Goal: Task Accomplishment & Management: Complete application form

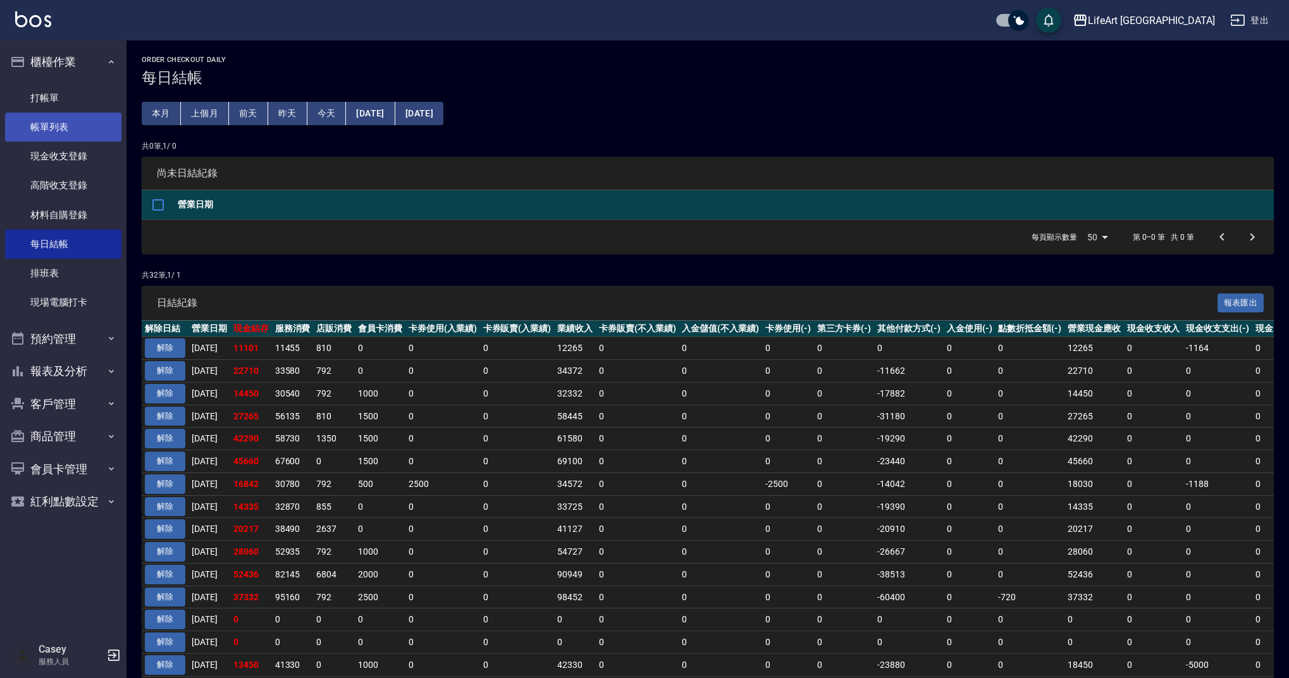
click at [53, 133] on link "帳單列表" at bounding box center [63, 127] width 116 height 29
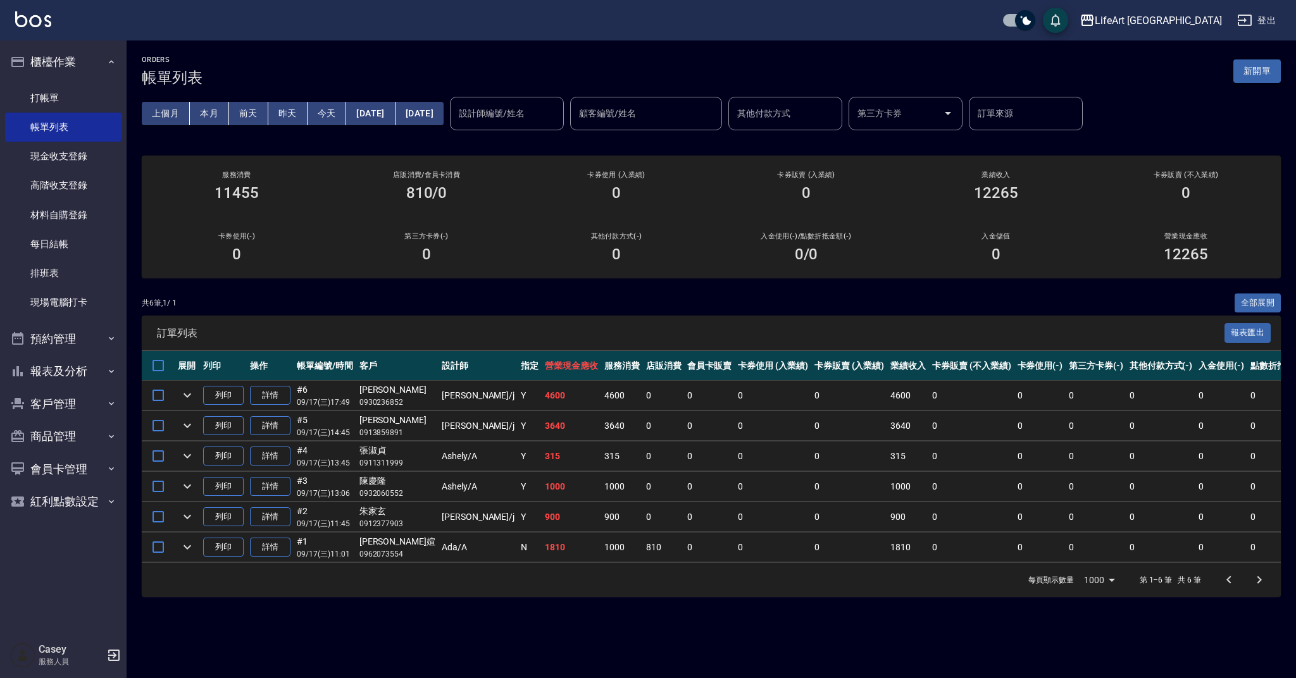
click at [1254, 74] on button "新開單" at bounding box center [1256, 70] width 47 height 23
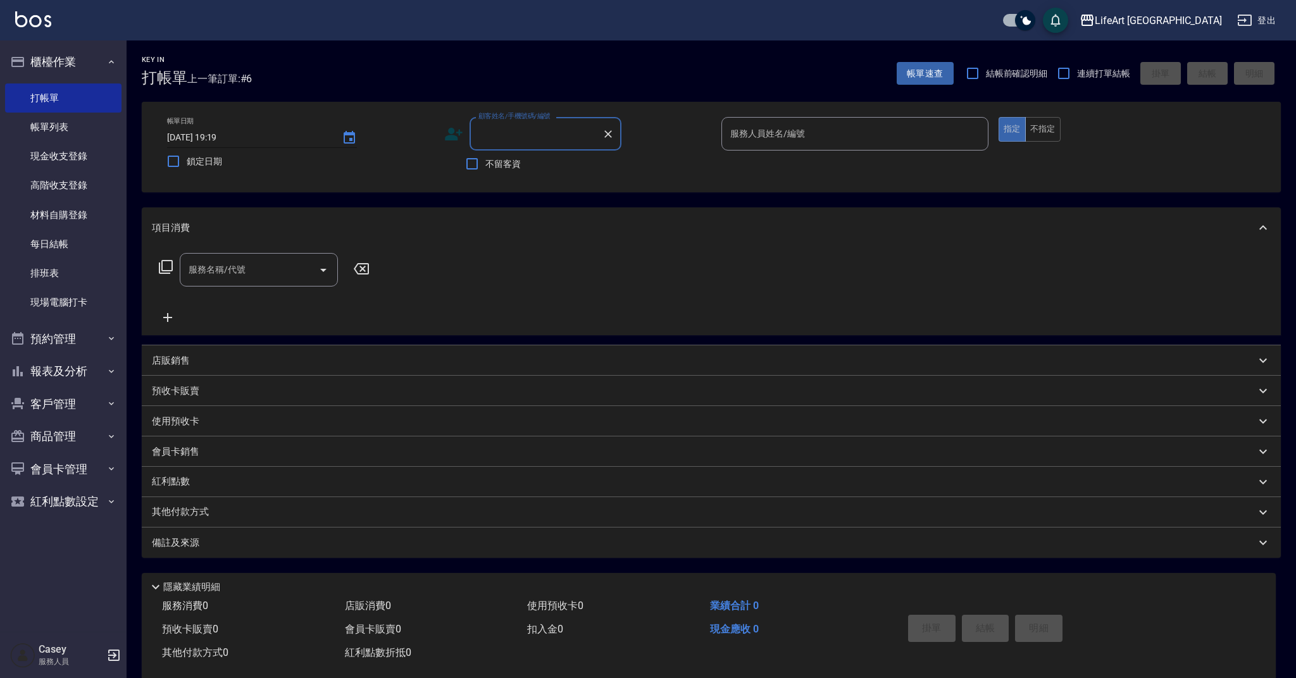
click at [299, 133] on input "[DATE] 19:19" at bounding box center [248, 137] width 162 height 21
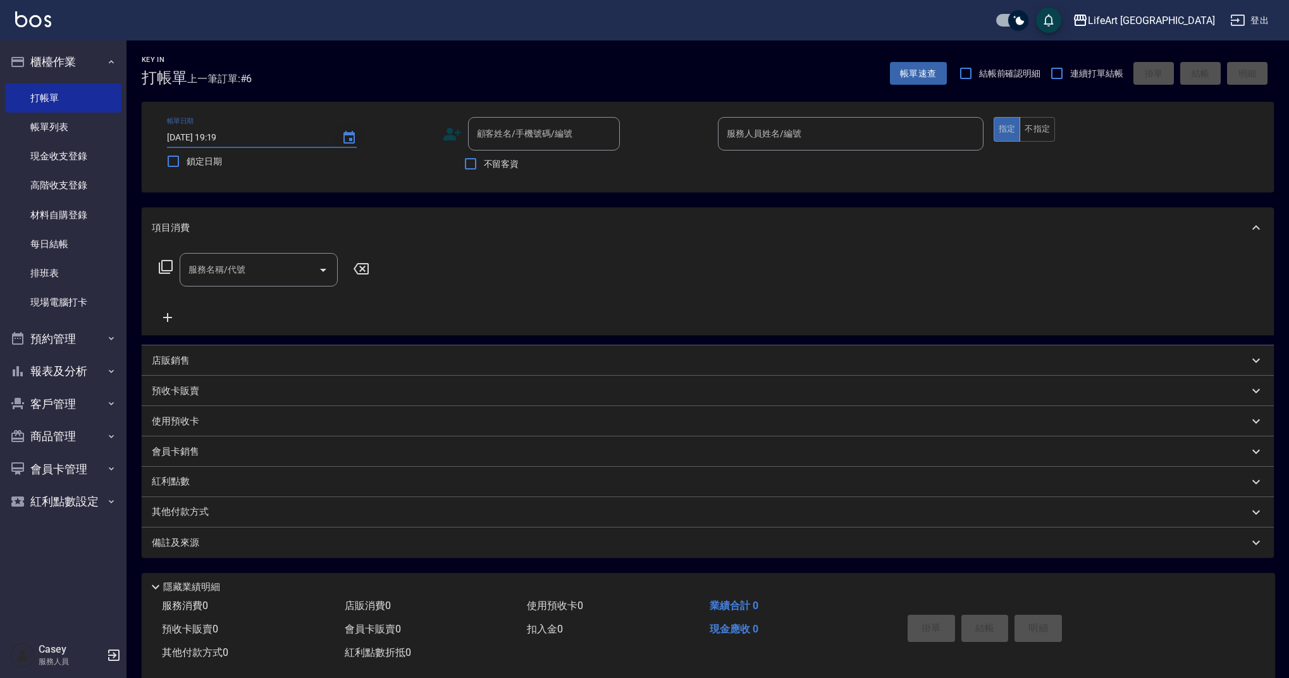
click at [347, 140] on icon "Choose date, selected date is 2025-09-17" at bounding box center [349, 137] width 15 height 15
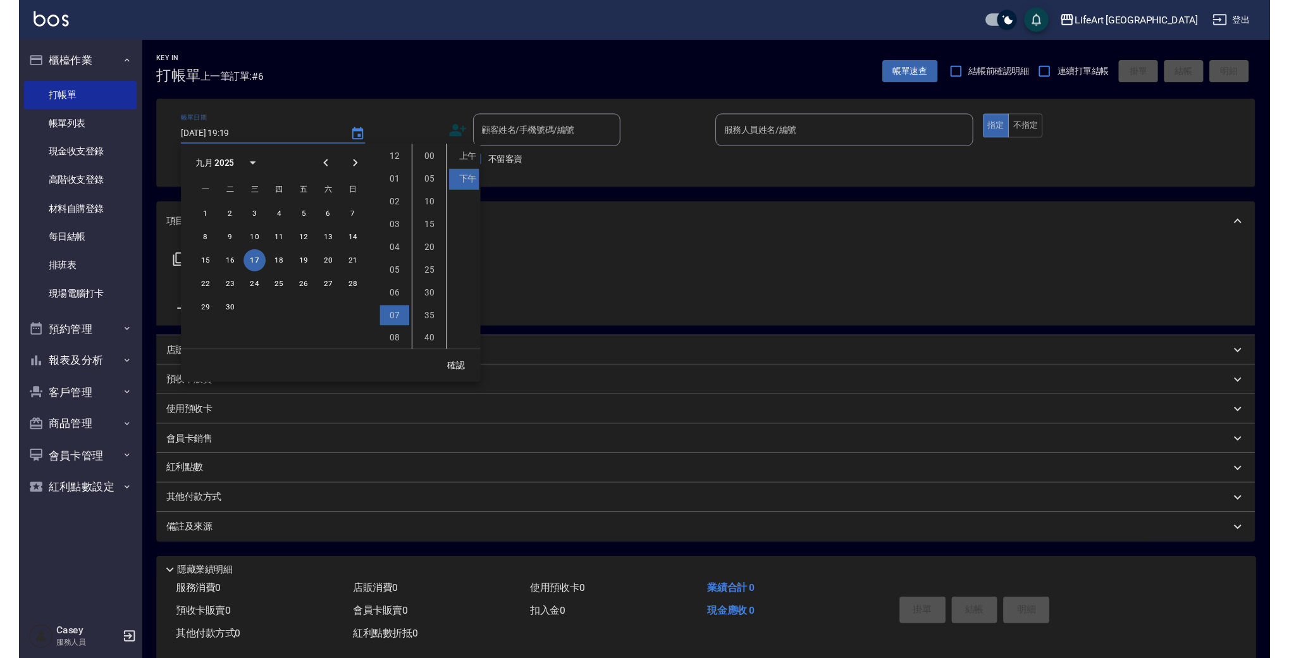
scroll to position [71, 0]
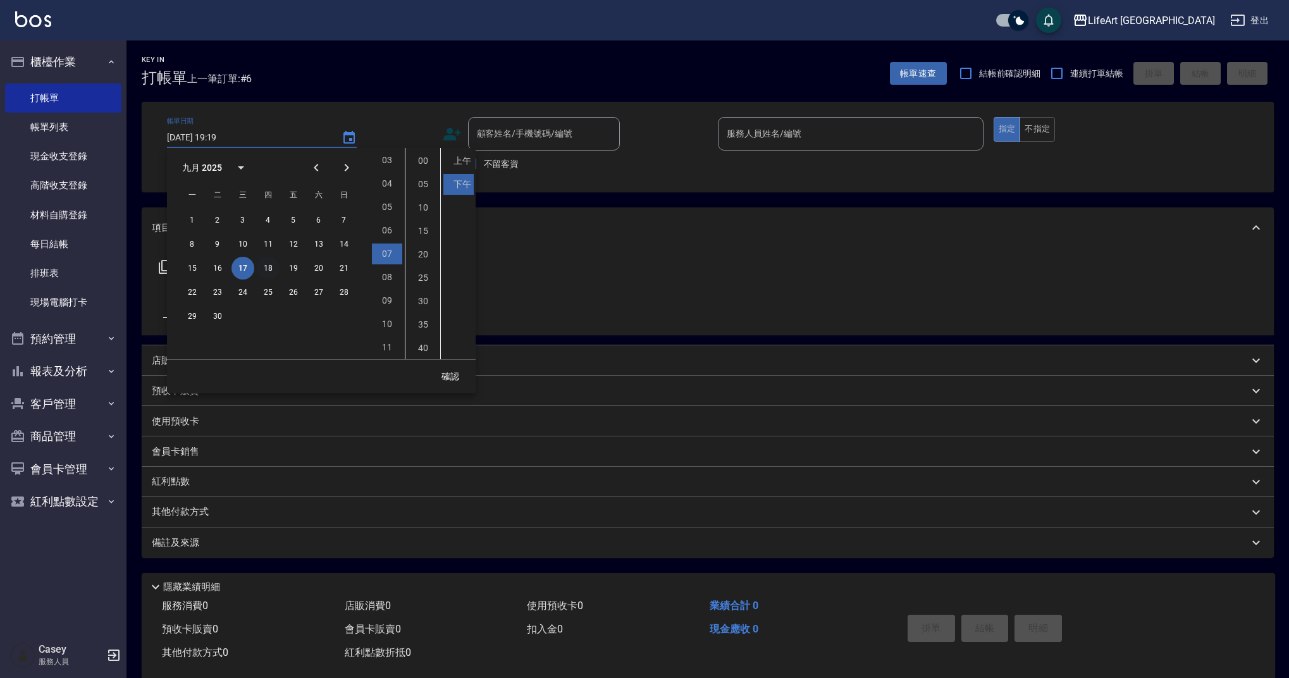
click at [268, 264] on button "18" at bounding box center [268, 268] width 23 height 23
type input "[DATE] 19:19"
click at [437, 374] on button "確認" at bounding box center [450, 376] width 40 height 23
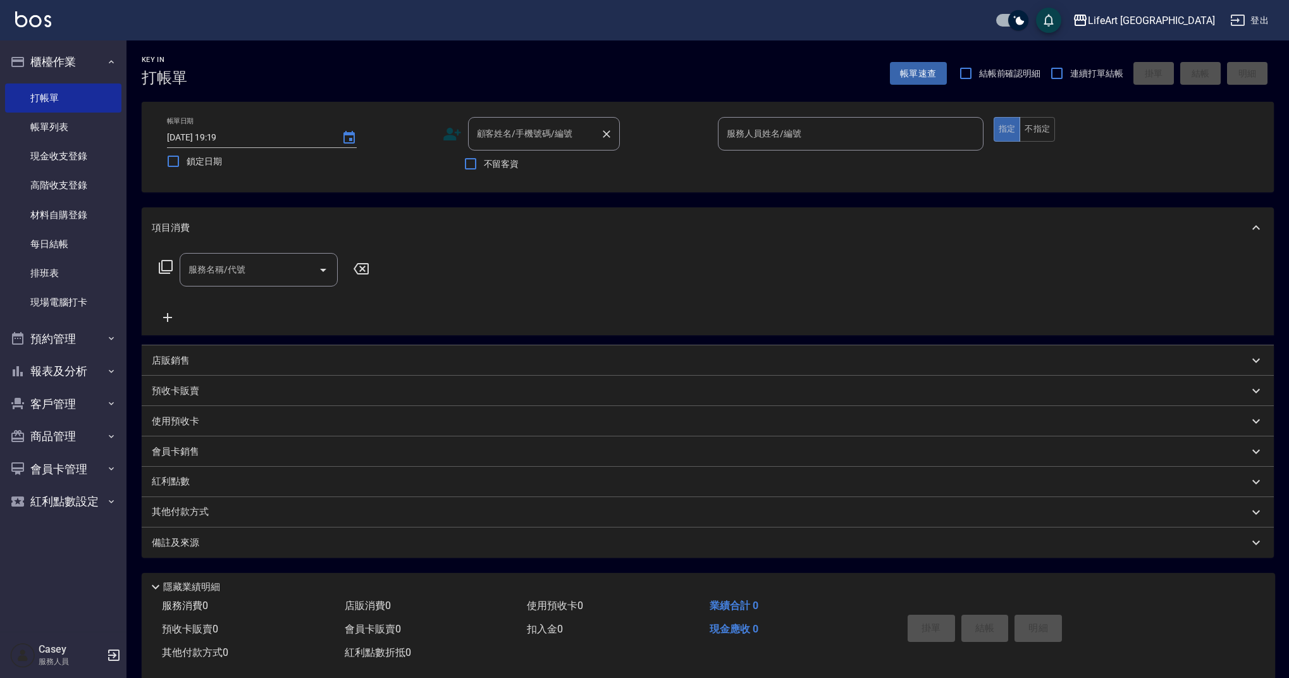
click at [561, 118] on div "顧客姓名/手機號碼/編號" at bounding box center [544, 134] width 152 height 34
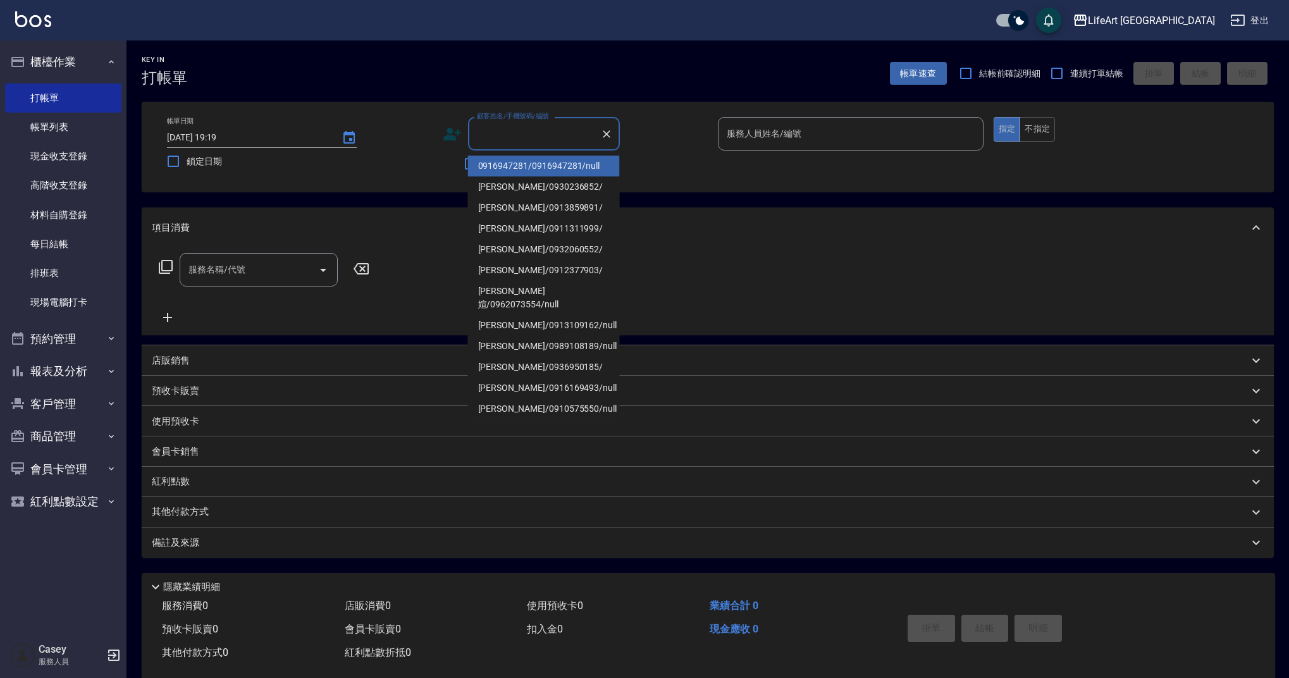
click at [552, 171] on li "0916947281/0916947281/null" at bounding box center [544, 166] width 152 height 21
type input "0916947281/0916947281/null"
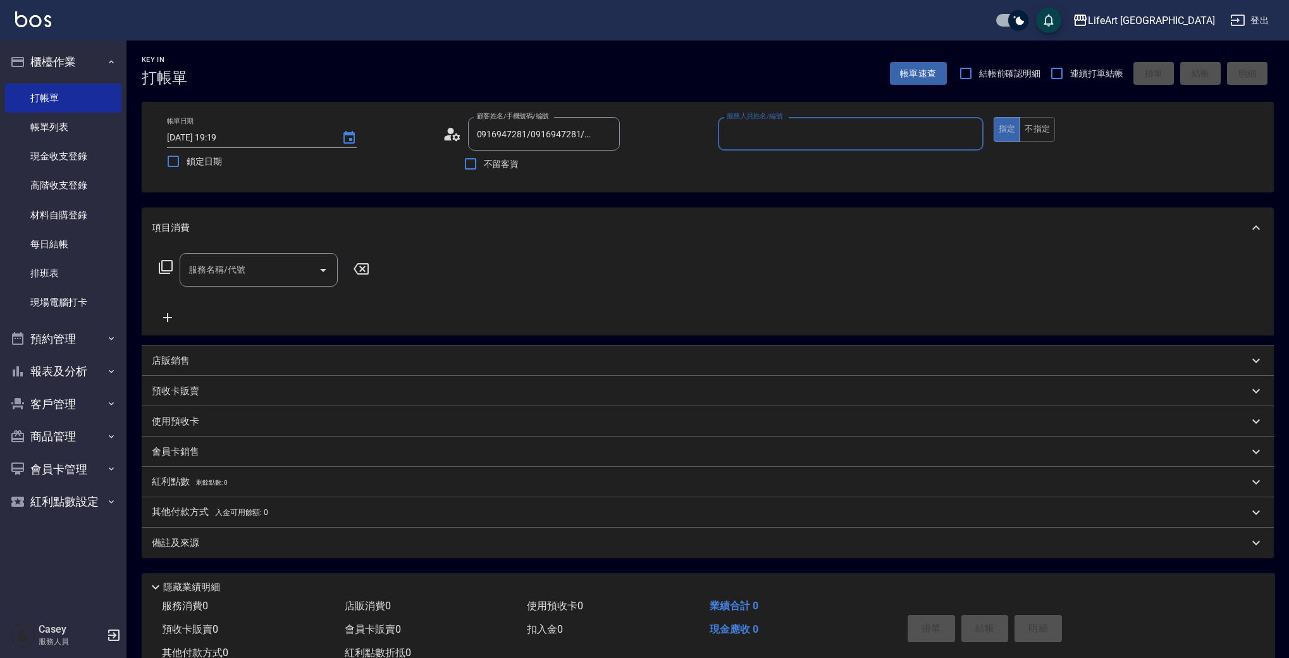
click at [769, 133] on input "服務人員姓名/編號" at bounding box center [851, 134] width 254 height 22
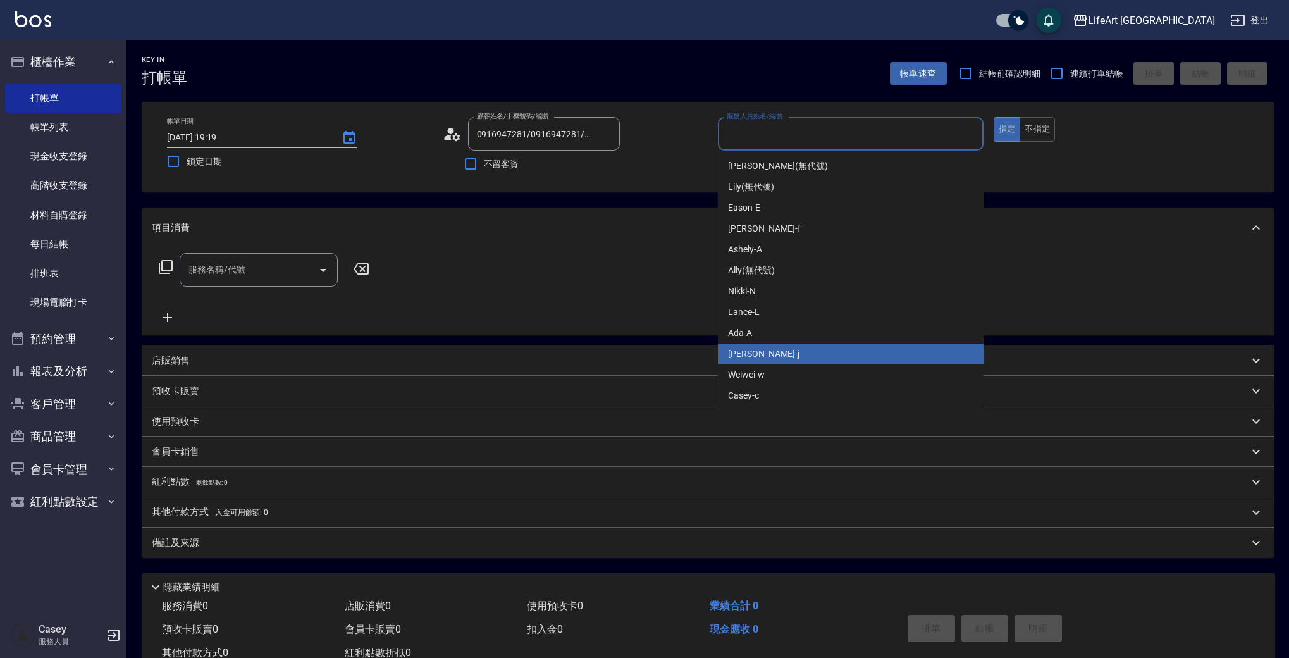
click at [774, 352] on div "[PERSON_NAME]" at bounding box center [851, 354] width 266 height 21
type input "[PERSON_NAME]"
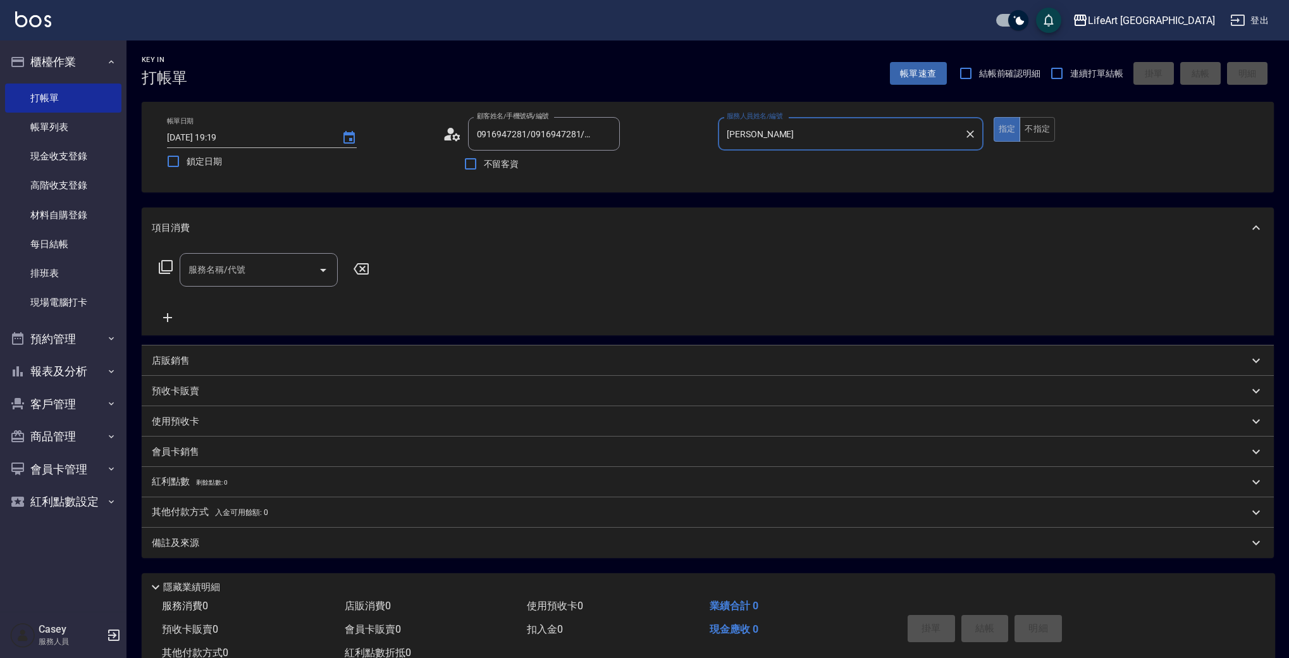
click at [270, 251] on div "服務名稱/代號 服務名稱/代號" at bounding box center [708, 291] width 1133 height 87
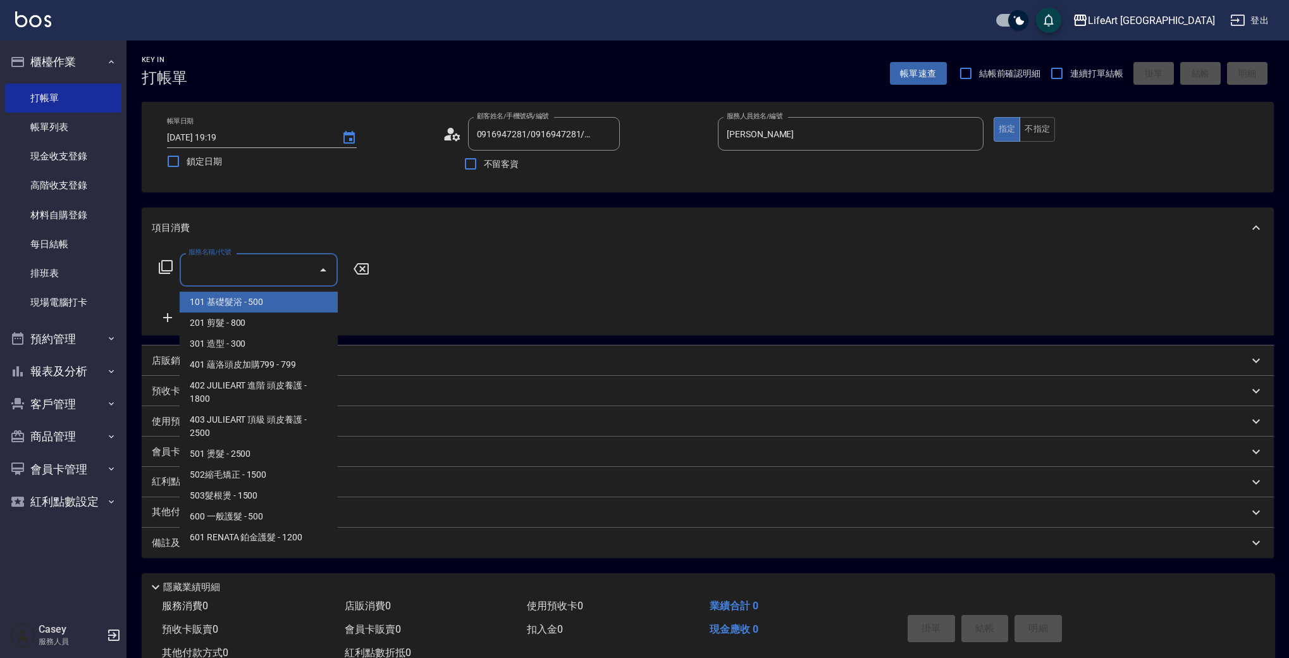
drag, startPoint x: 266, startPoint y: 269, endPoint x: 255, endPoint y: 295, distance: 28.9
click at [266, 269] on input "服務名稱/代號" at bounding box center [249, 270] width 128 height 22
click at [254, 296] on span "101 基礎髮浴 - 500" at bounding box center [259, 302] width 158 height 21
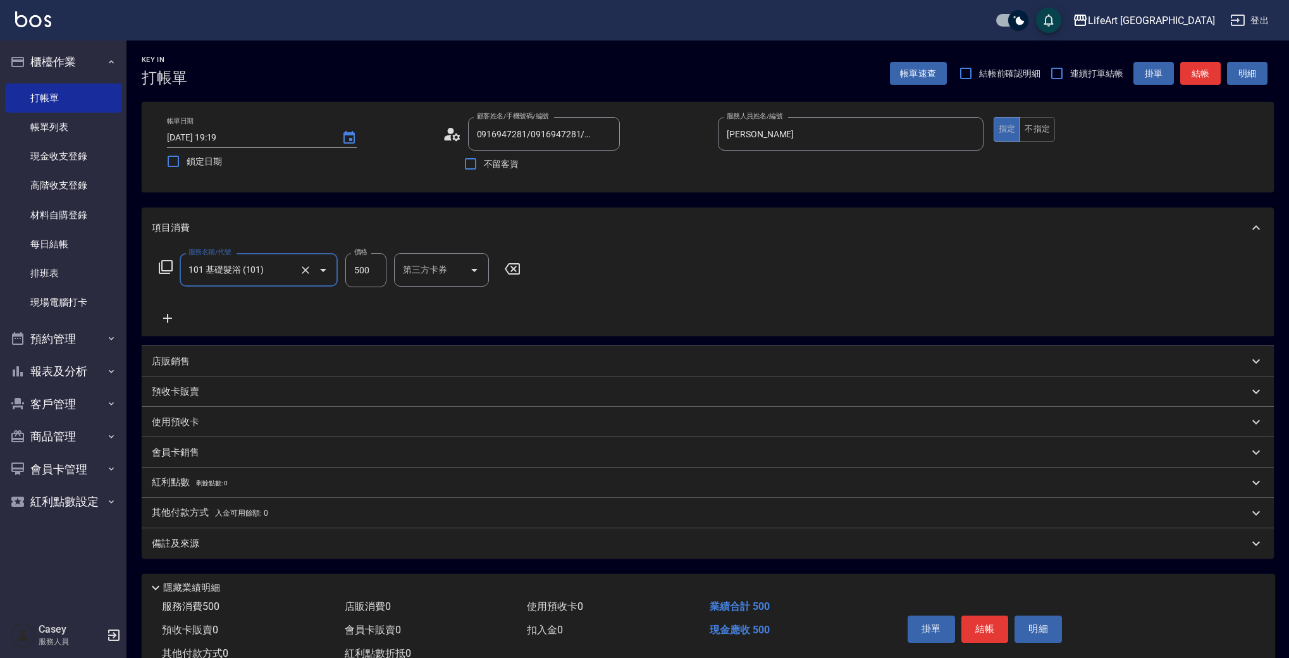
type input "101 基礎髮浴 (101)"
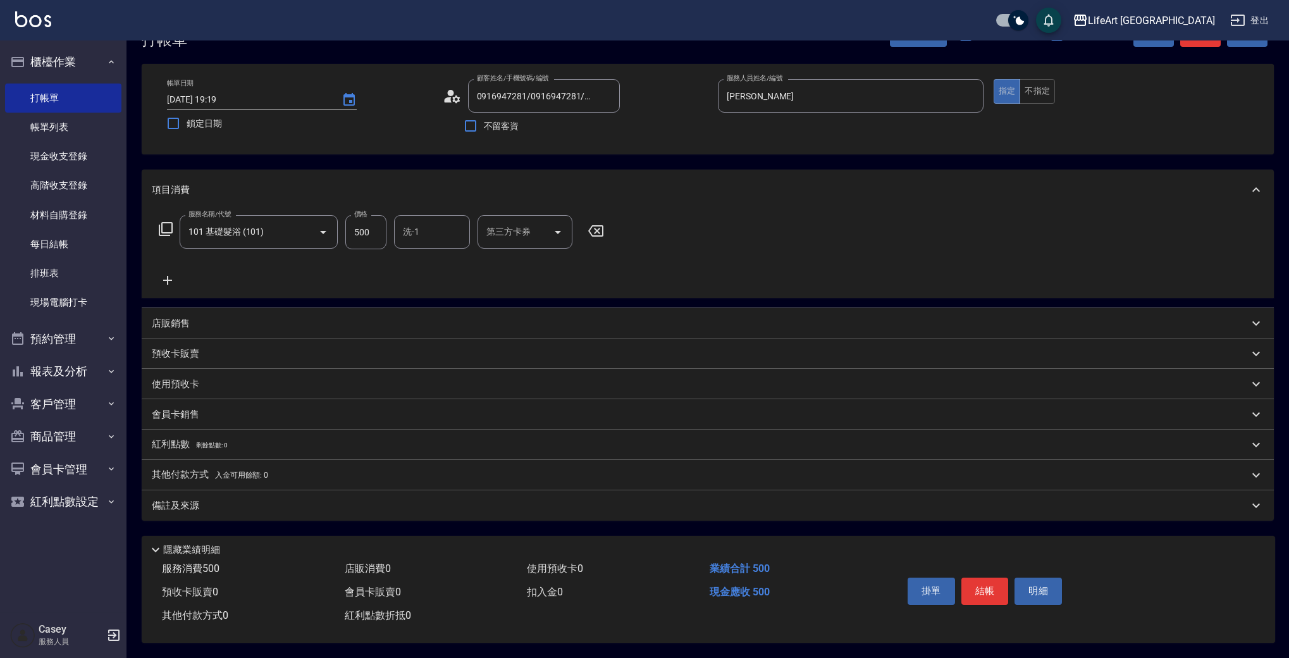
click at [340, 506] on div "備註及來源" at bounding box center [700, 505] width 1097 height 13
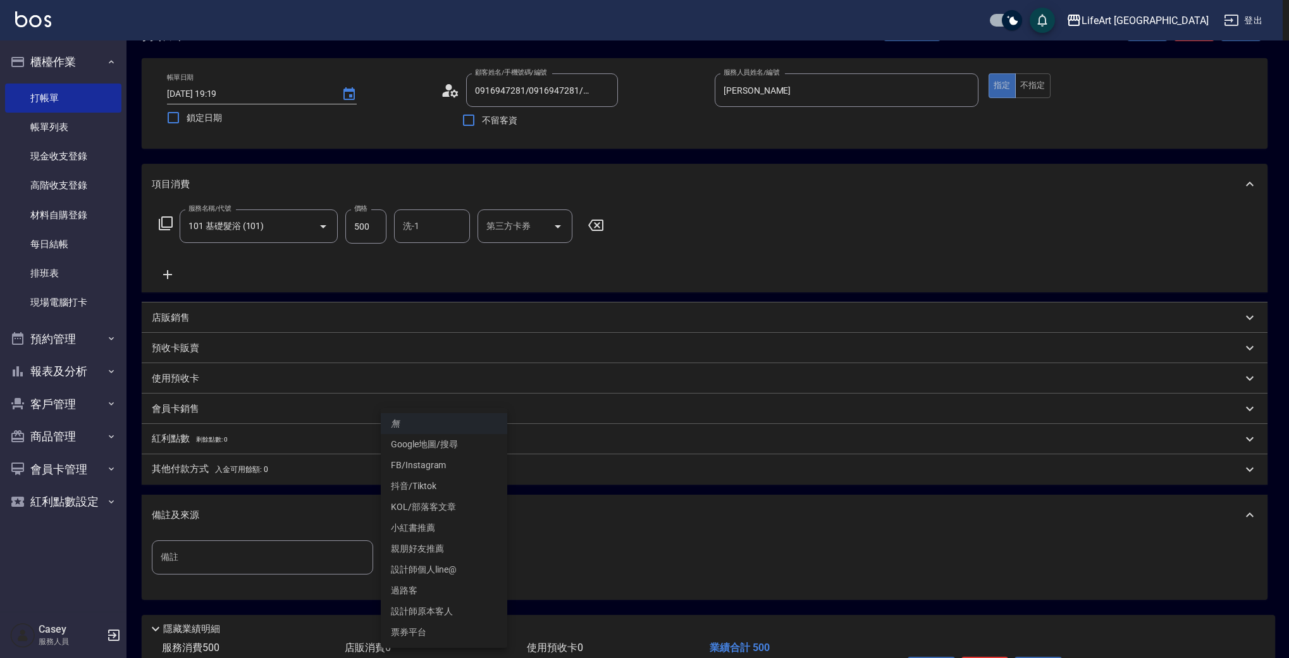
click at [431, 548] on body "LifeArt 蘆洲 登出 櫃檯作業 打帳單 帳單列表 現金收支登錄 高階收支登錄 材料自購登錄 每日結帳 排班表 現場電腦打卡 預約管理 預約管理 單日預約…" at bounding box center [644, 346] width 1289 height 781
click at [473, 595] on li "過路客" at bounding box center [444, 590] width 127 height 21
type input "過路客"
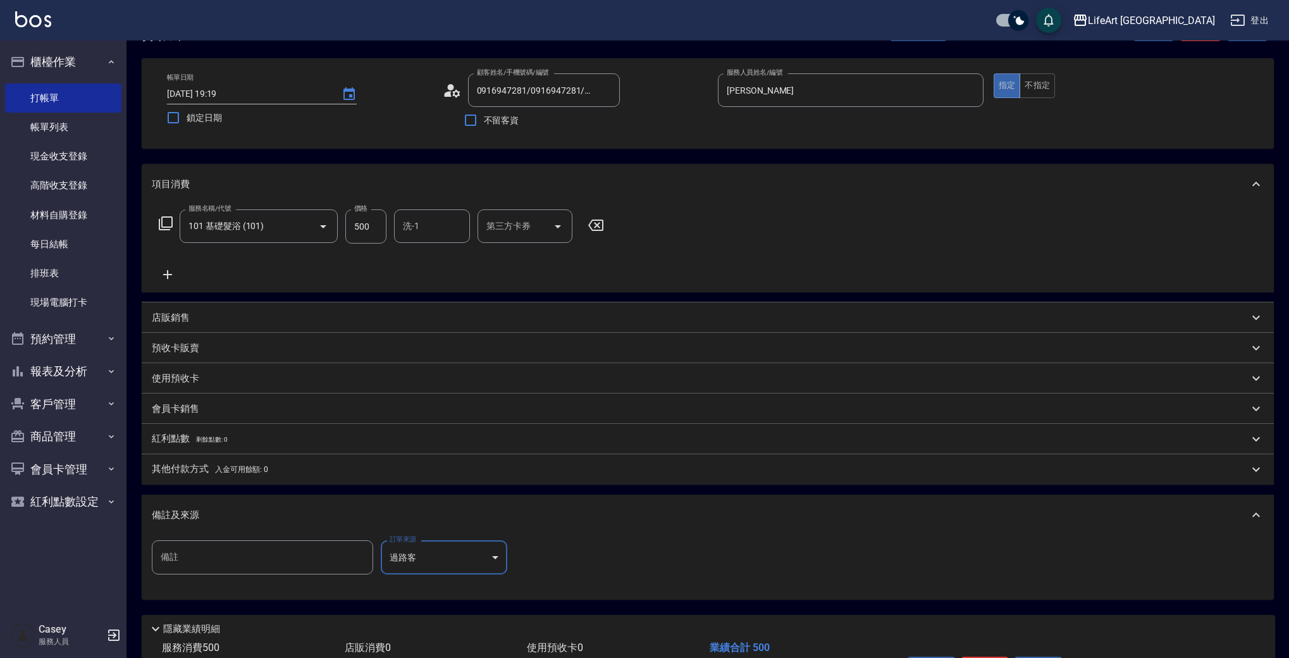
scroll to position [128, 0]
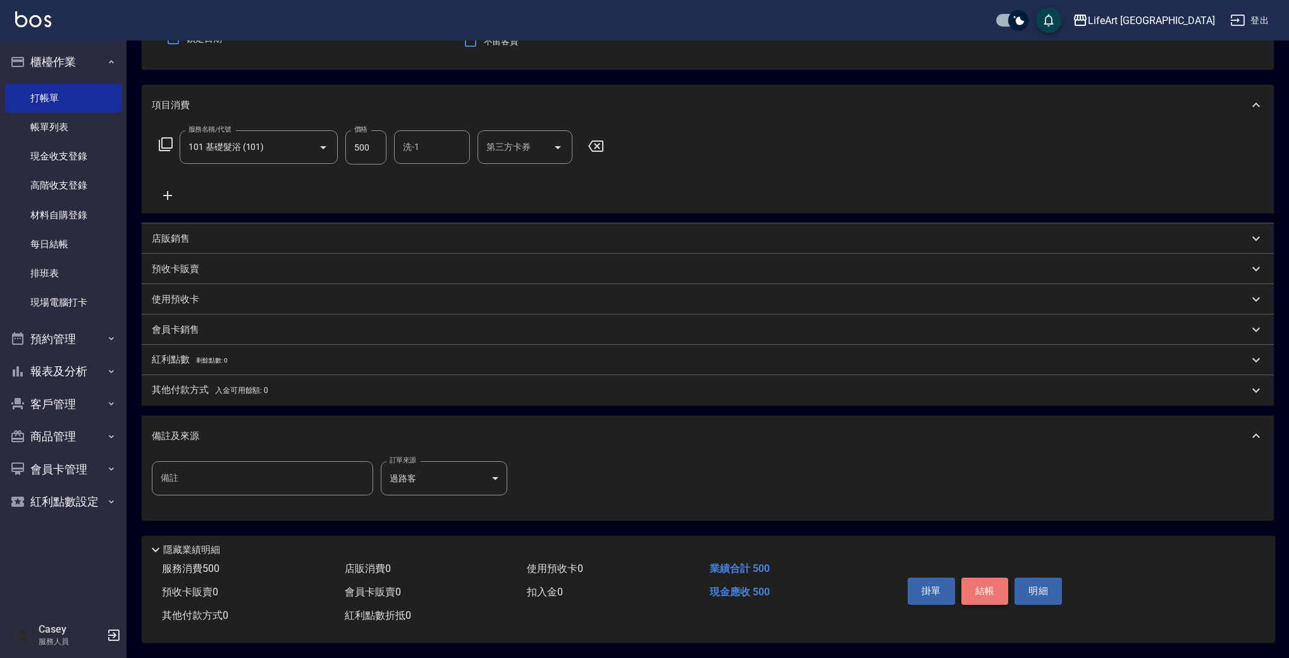
click at [981, 580] on button "結帳" at bounding box center [985, 591] width 47 height 27
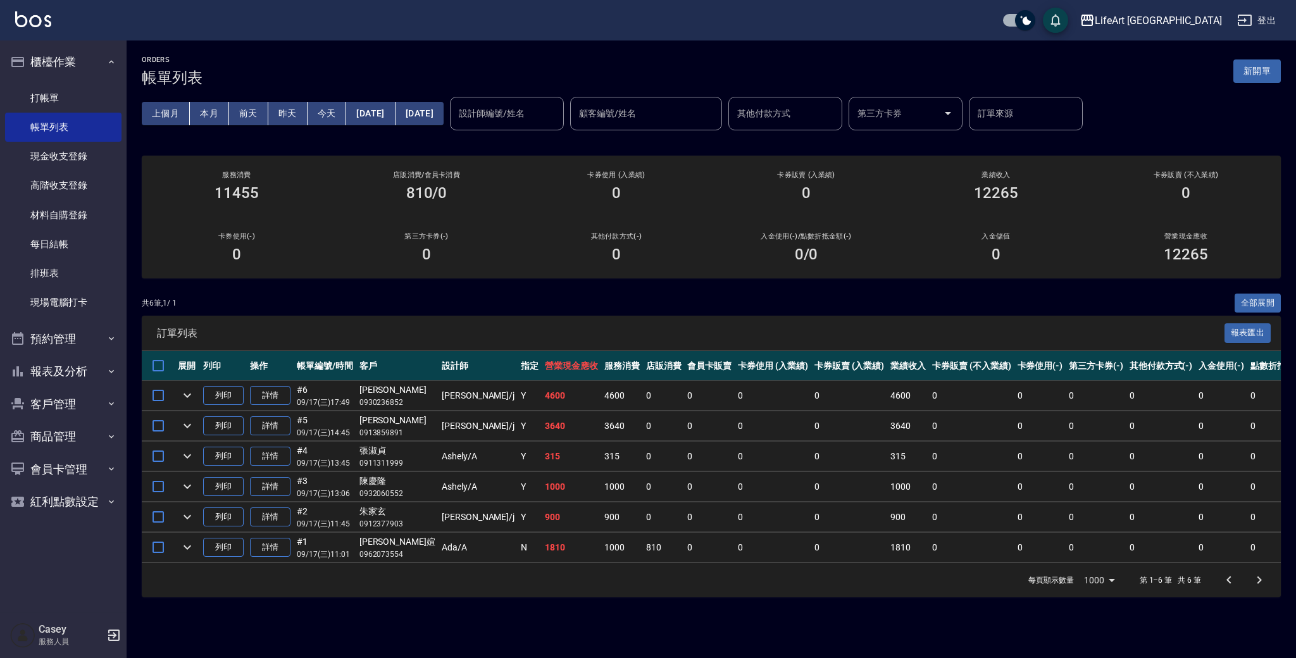
click at [395, 109] on button "[DATE]" at bounding box center [370, 113] width 49 height 23
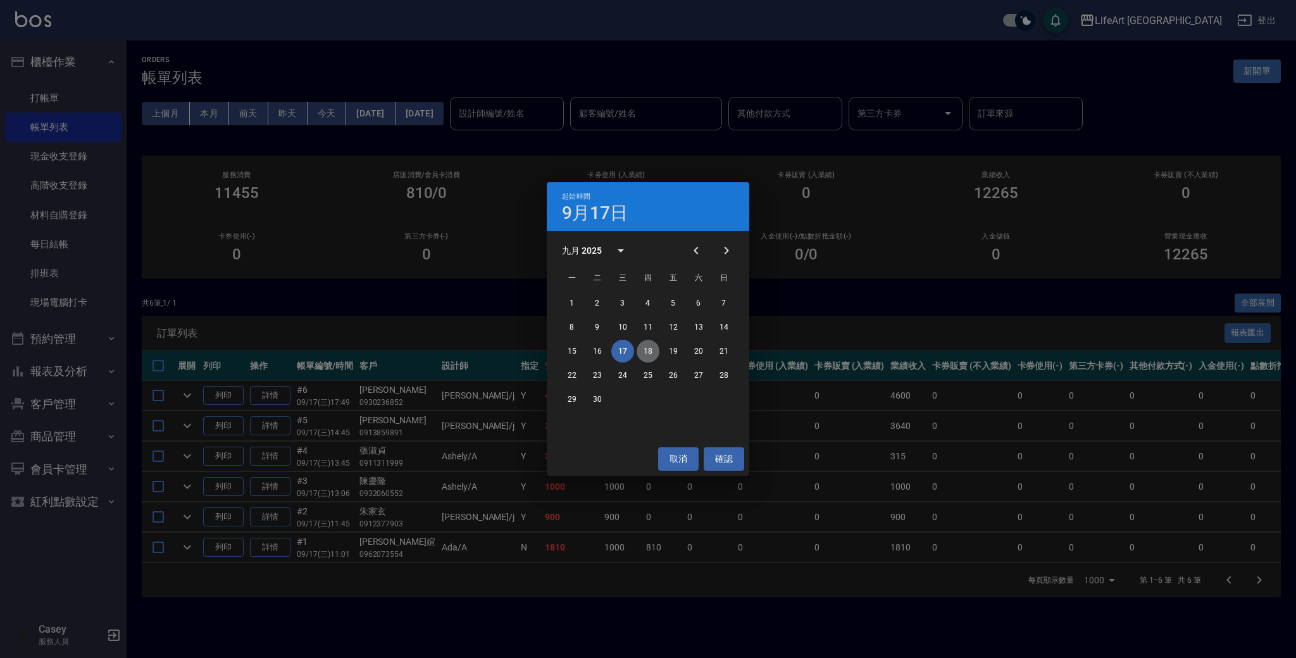
click at [649, 353] on button "18" at bounding box center [647, 351] width 23 height 23
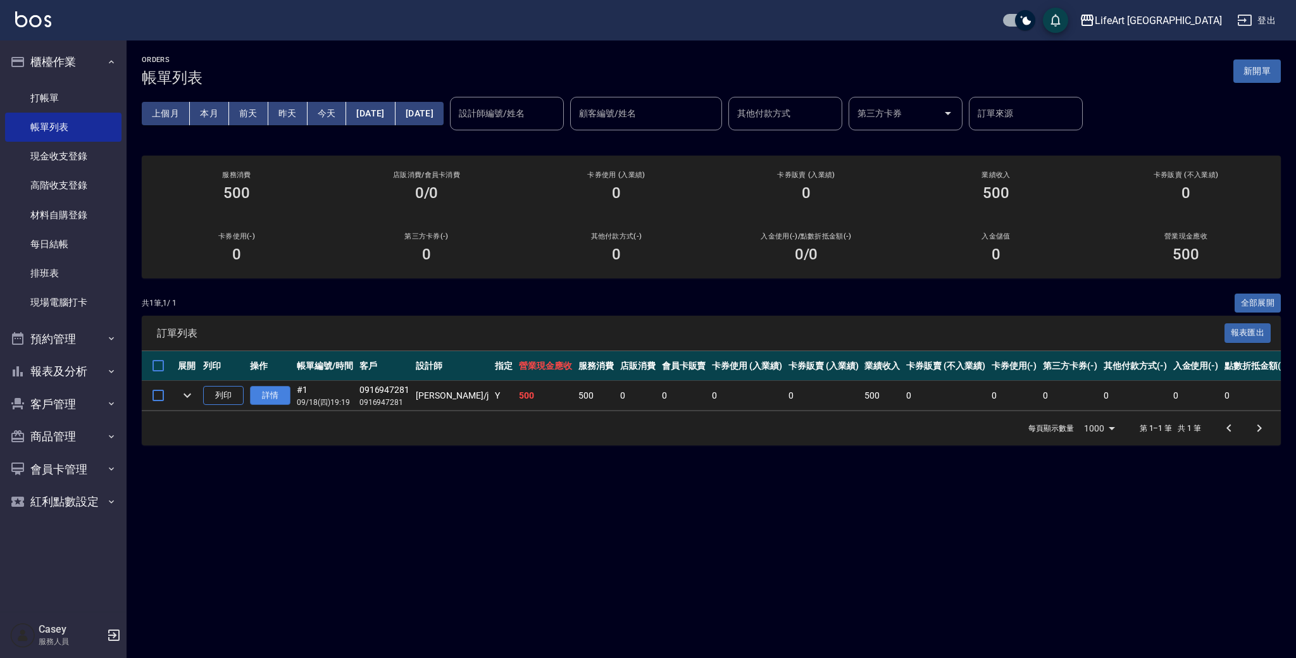
click at [277, 389] on link "詳情" at bounding box center [270, 396] width 40 height 20
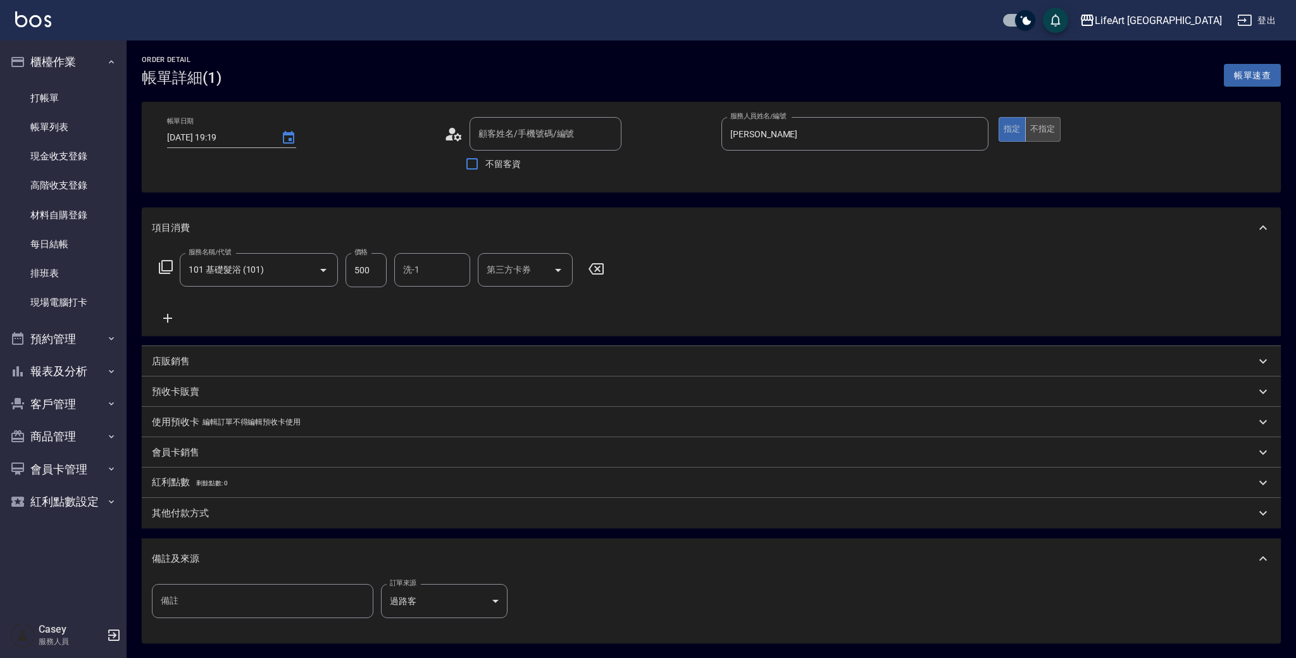
type input "[DATE] 19:19"
type input "[PERSON_NAME]"
type input "過路客"
type input "101 基礎髮浴 (101)"
type input "0916947281/0916947281/null"
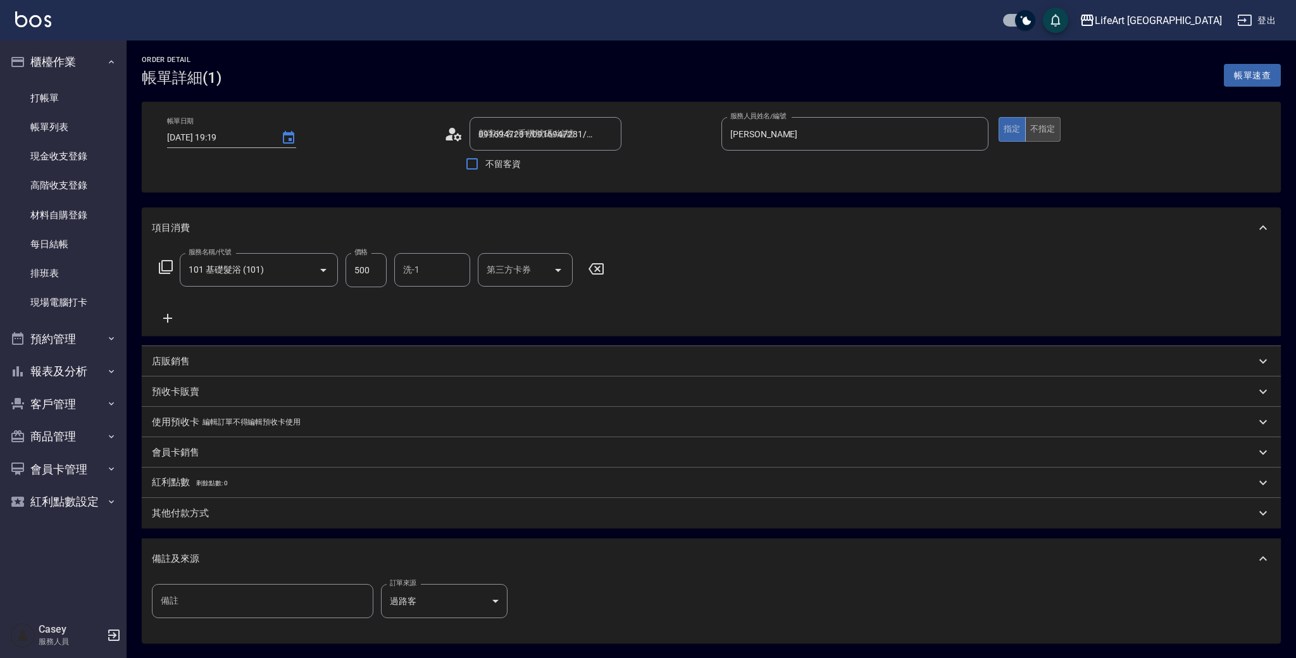
click at [1046, 135] on button "不指定" at bounding box center [1042, 129] width 35 height 25
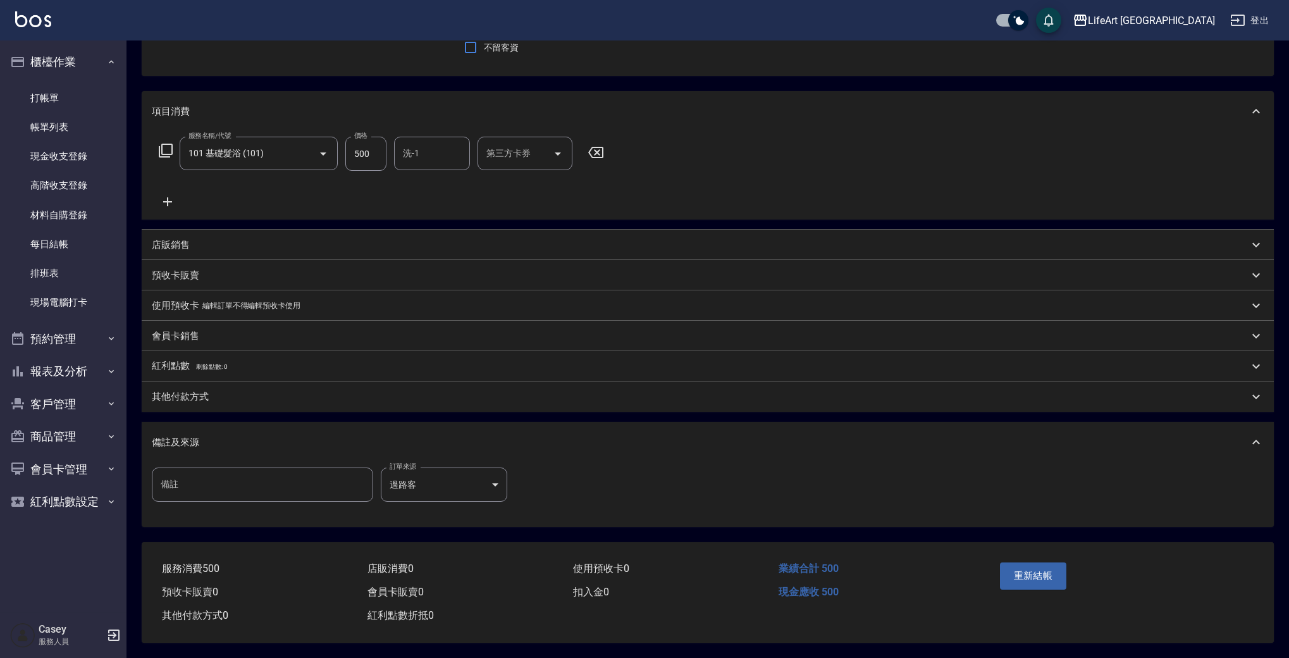
scroll to position [122, 0]
click at [1050, 581] on button "重新結帳" at bounding box center [1033, 575] width 67 height 27
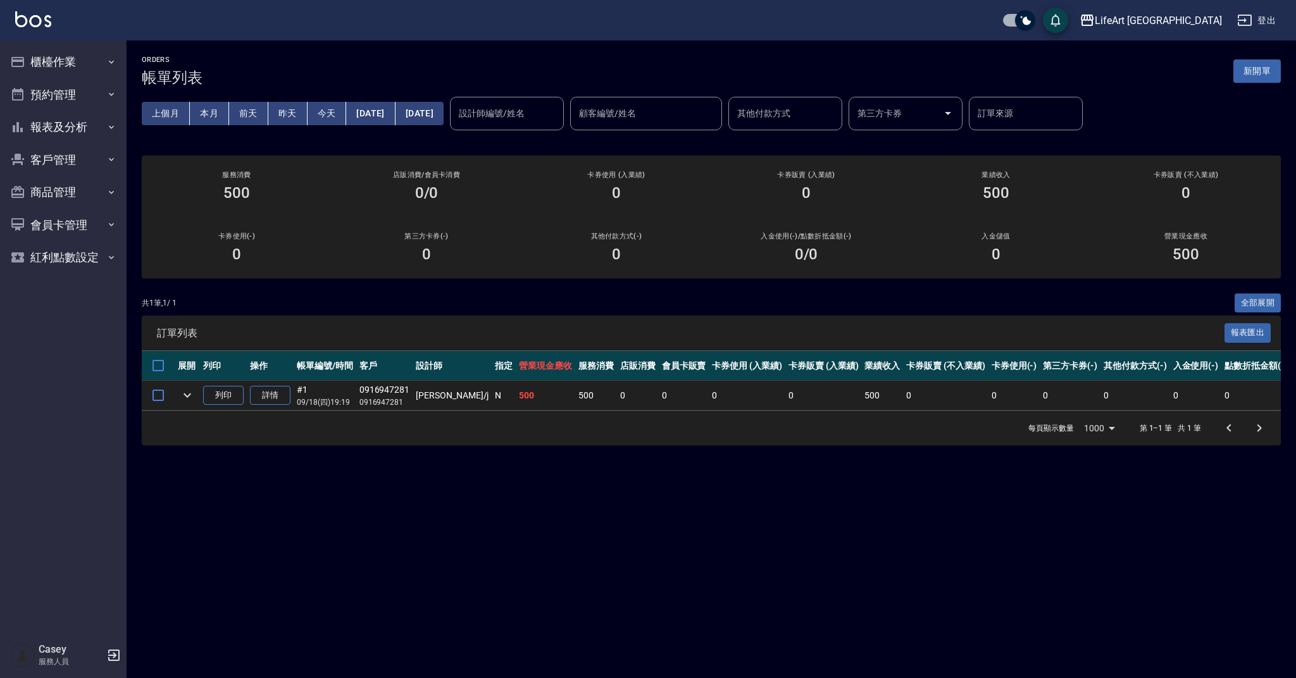
click at [0, 0] on html "LifeArt 蘆洲 登出 櫃檯作業 打帳單 帳單列表 現金收支登錄 高階收支登錄 材料自購登錄 每日結帳 排班表 現場電腦打卡 預約管理 預約管理 單日預約…" at bounding box center [648, 339] width 1296 height 678
